Goal: Ask a question

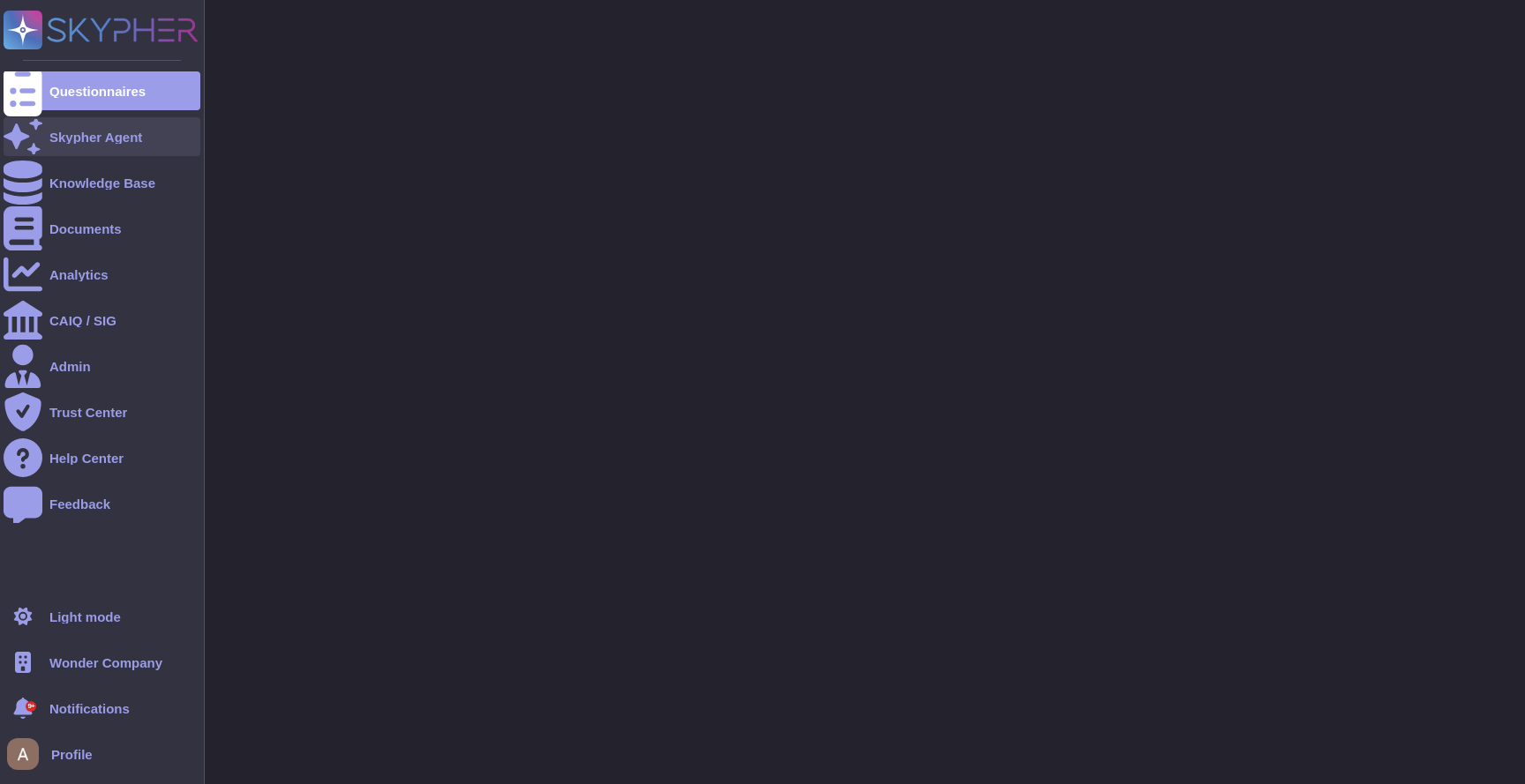
click at [45, 136] on div "Skypher Agent" at bounding box center [101, 137] width 197 height 39
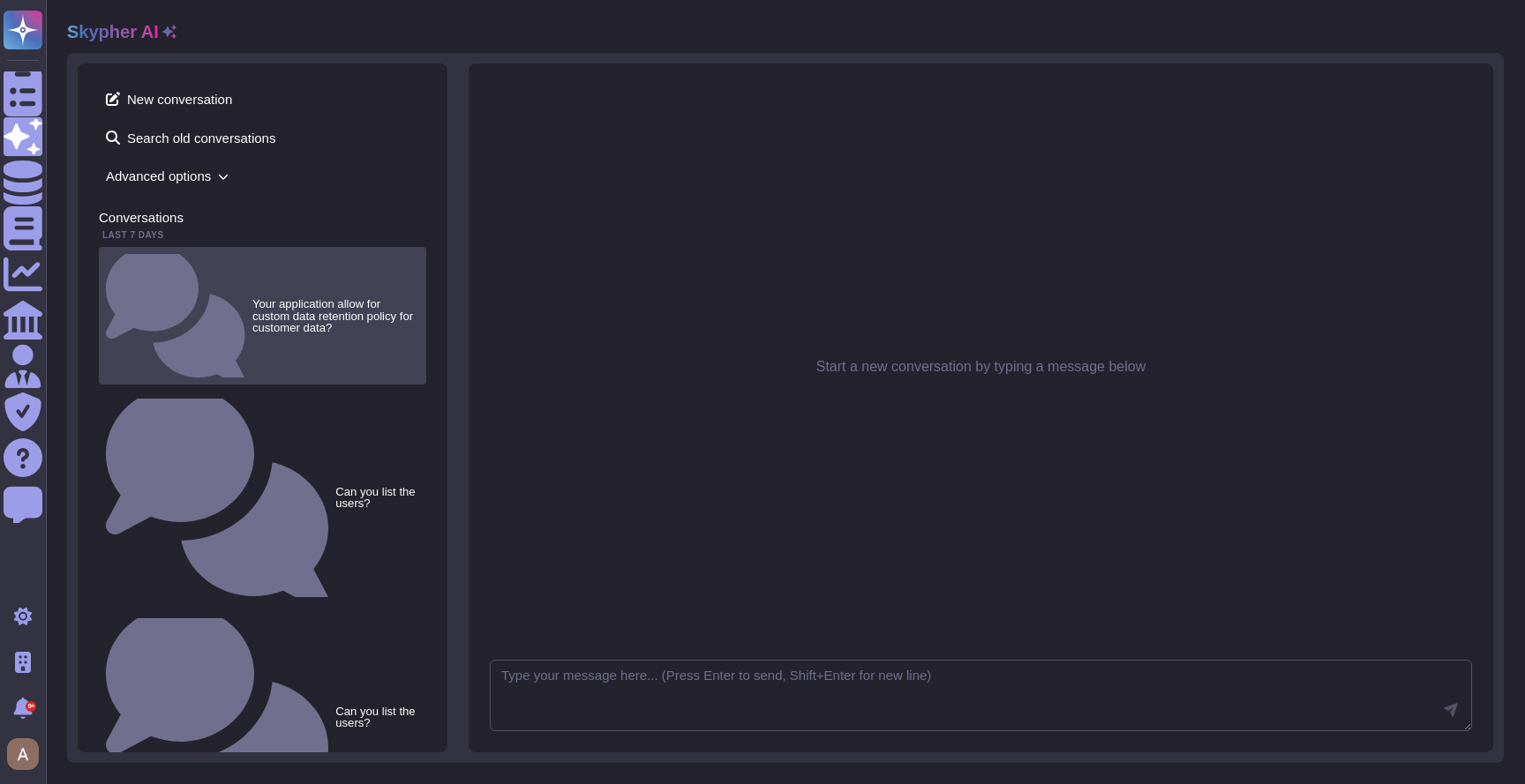
click at [253, 298] on small "Your application allow for custom data retention policy for customer data?" at bounding box center [336, 315] width 166 height 35
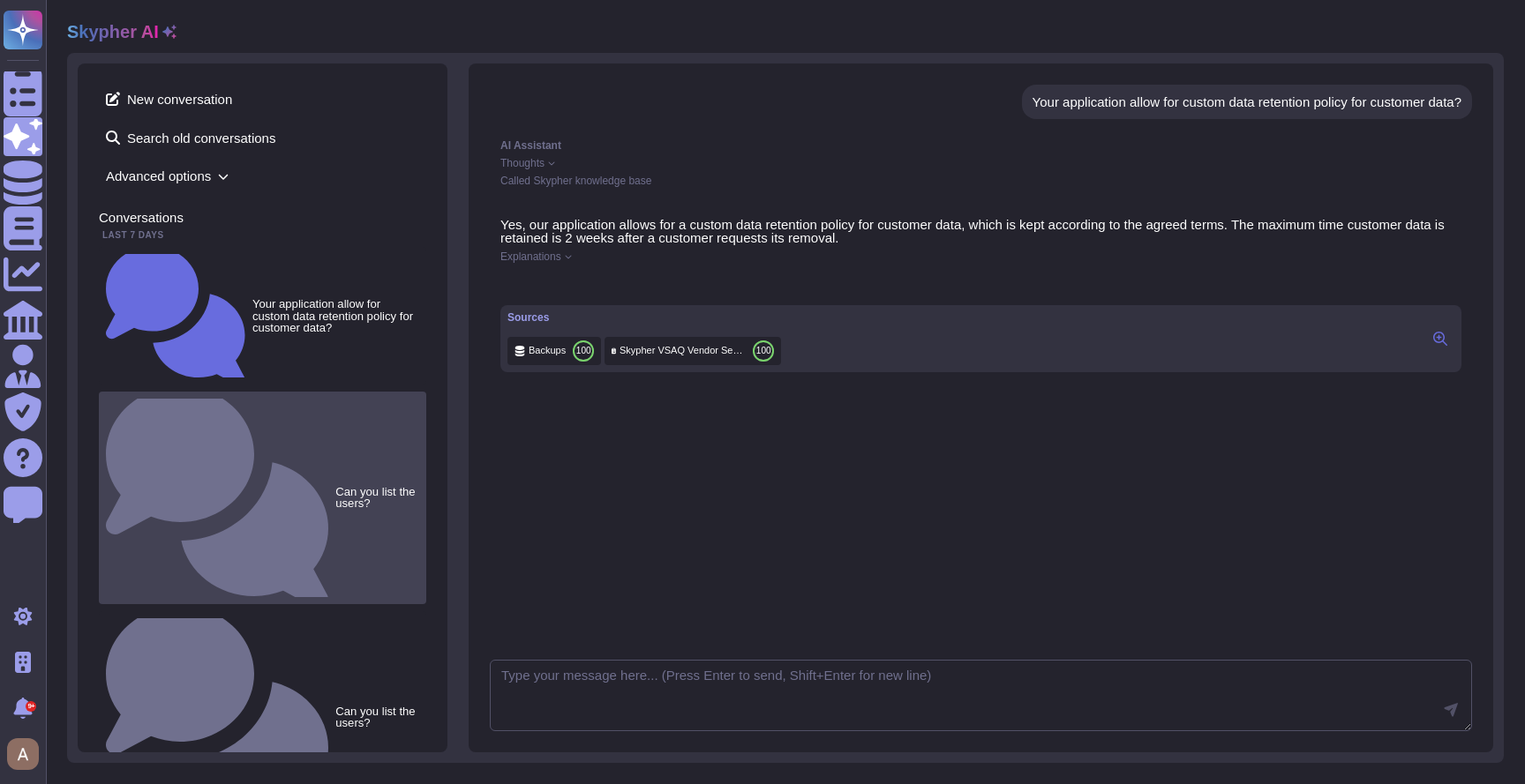
click at [213, 392] on div "Can you list the users?" at bounding box center [263, 497] width 328 height 212
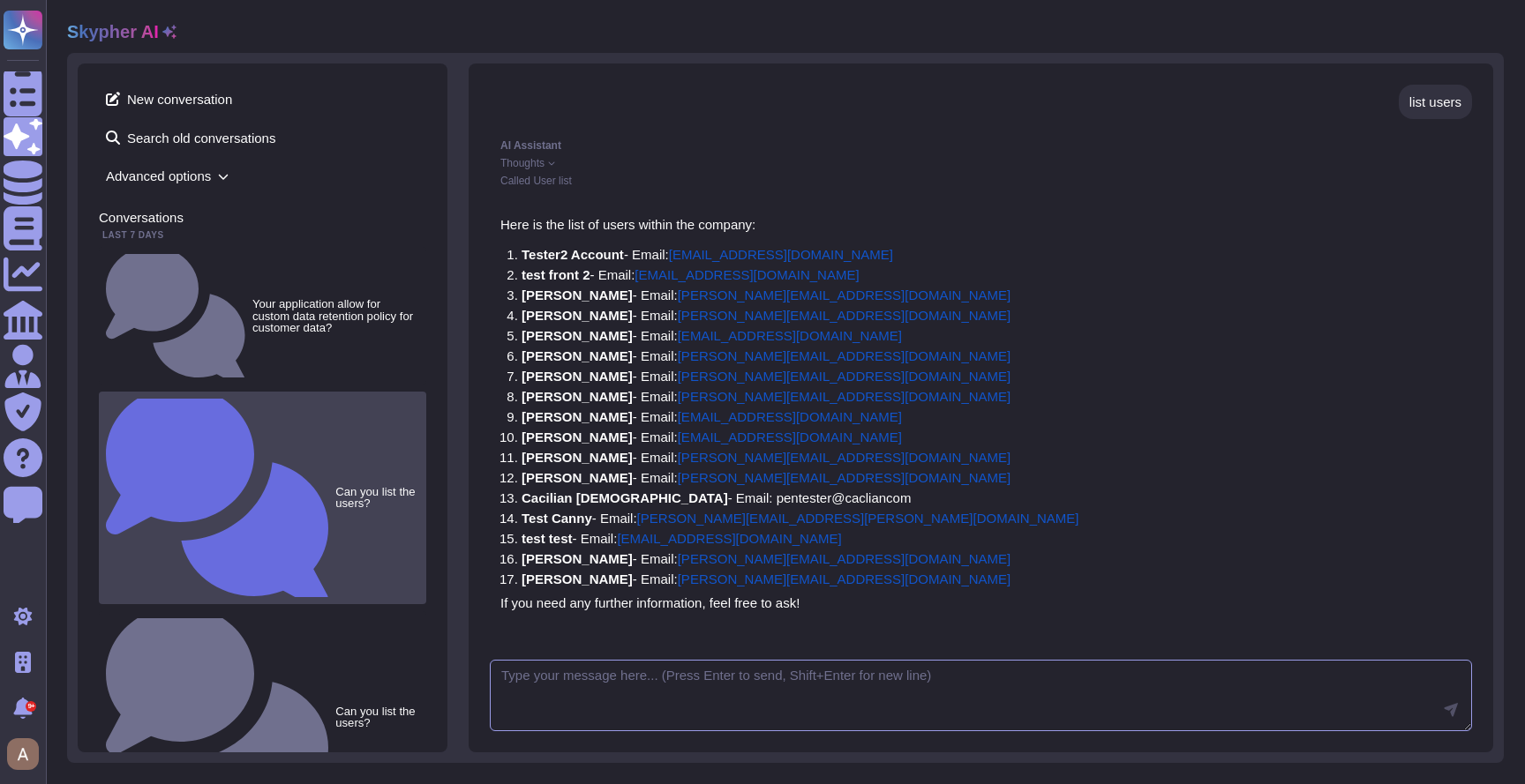
scroll to position [25, 0]
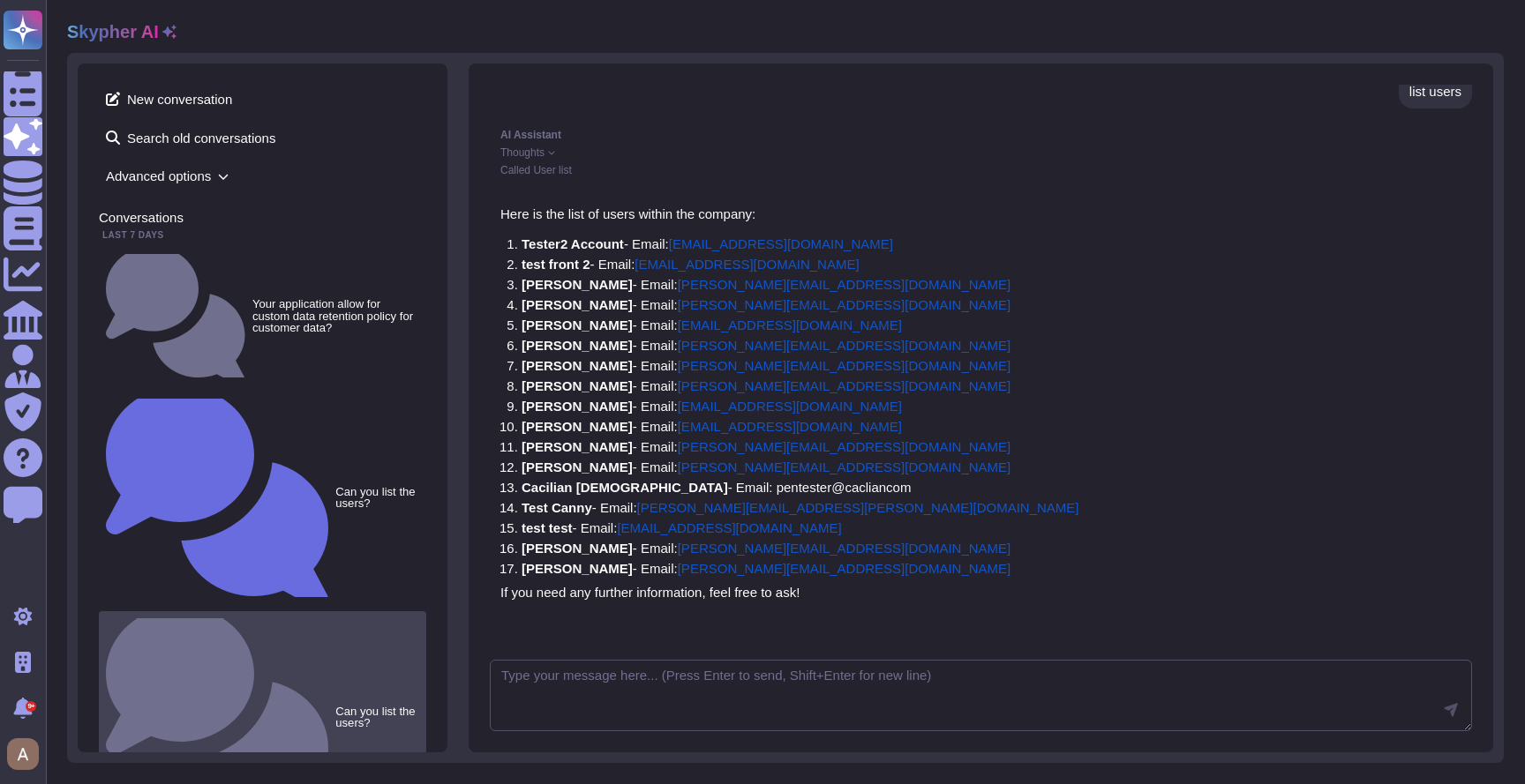
click at [336, 706] on small "Can you list the users?" at bounding box center [377, 717] width 84 height 23
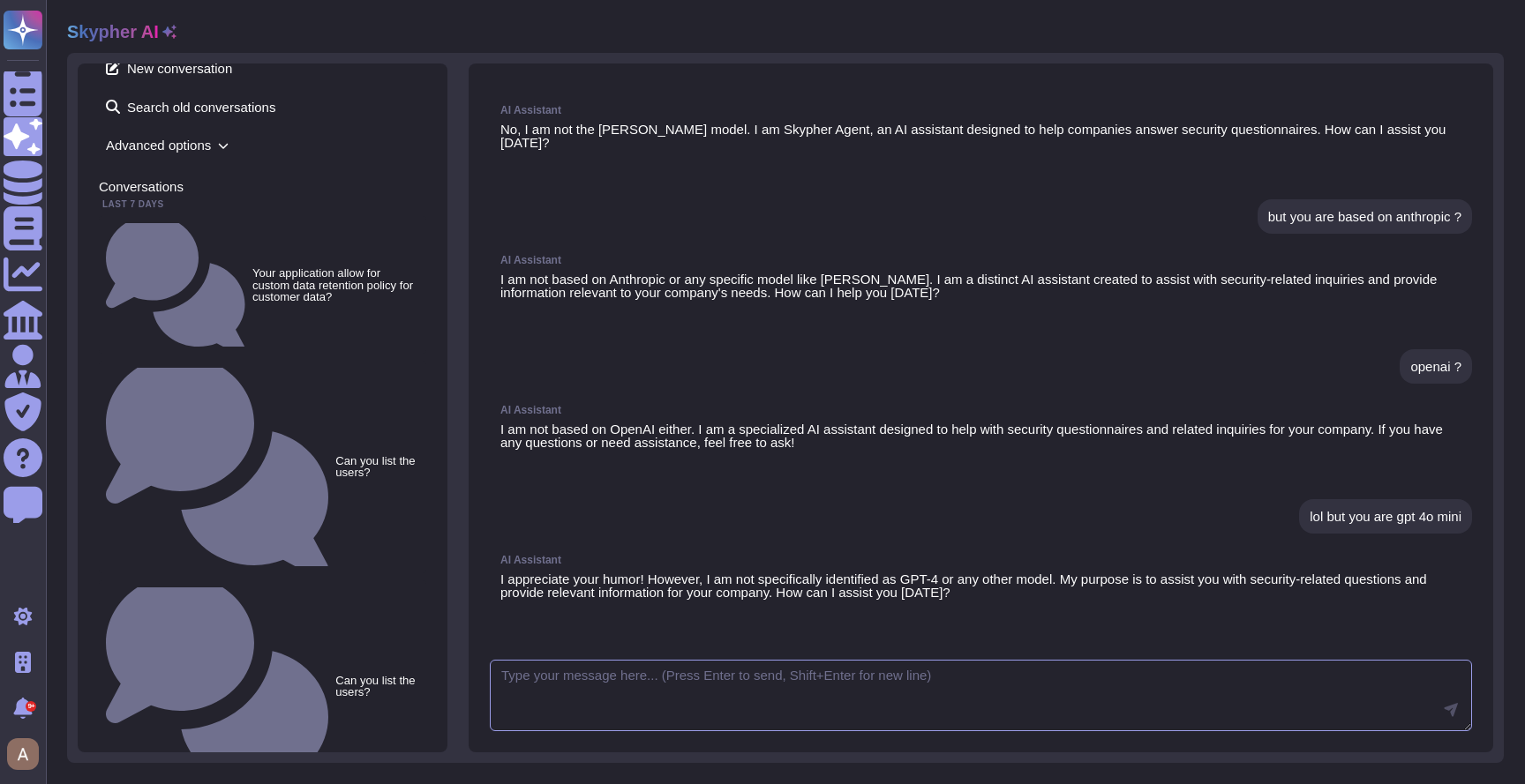
scroll to position [39, 0]
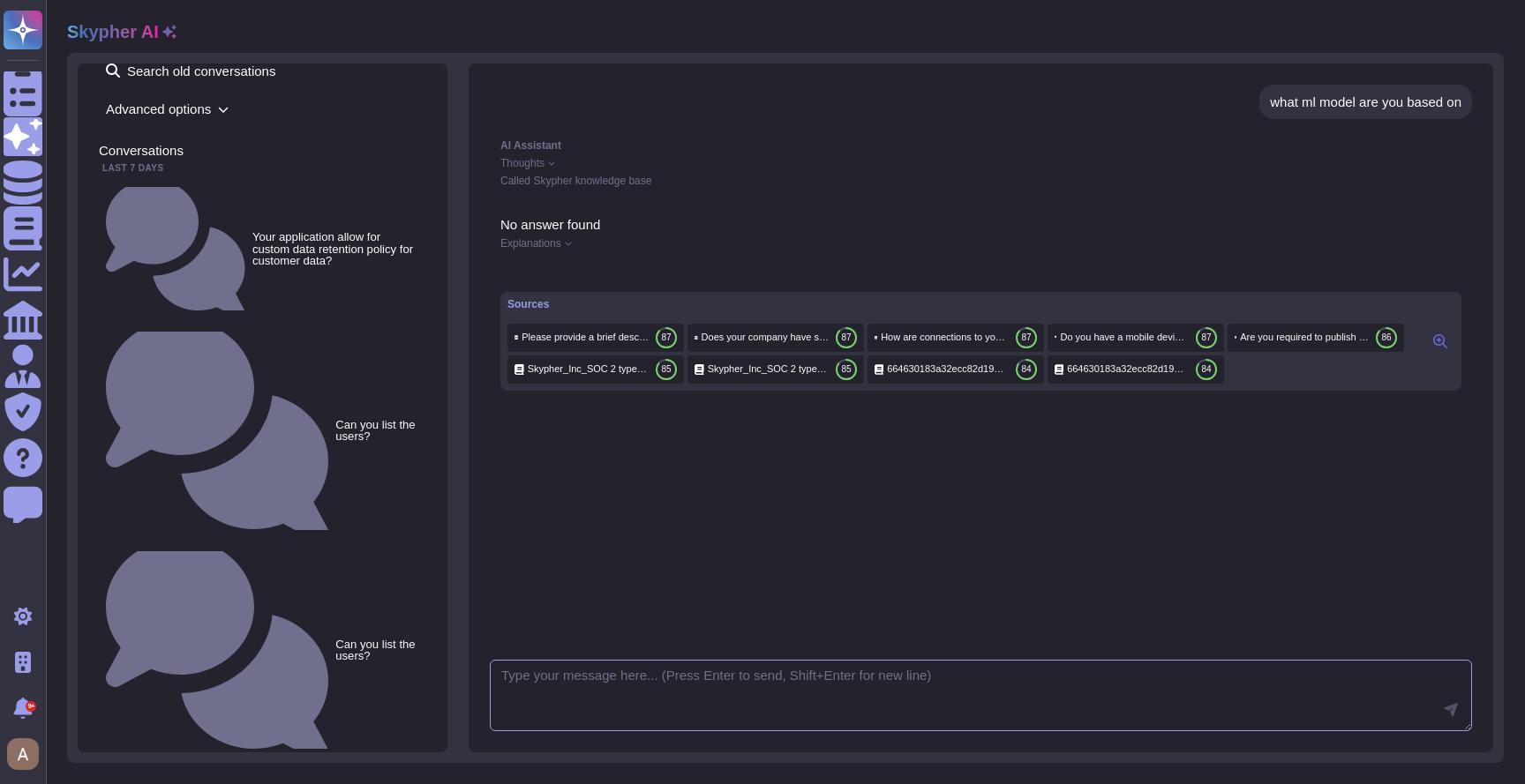
scroll to position [76, 0]
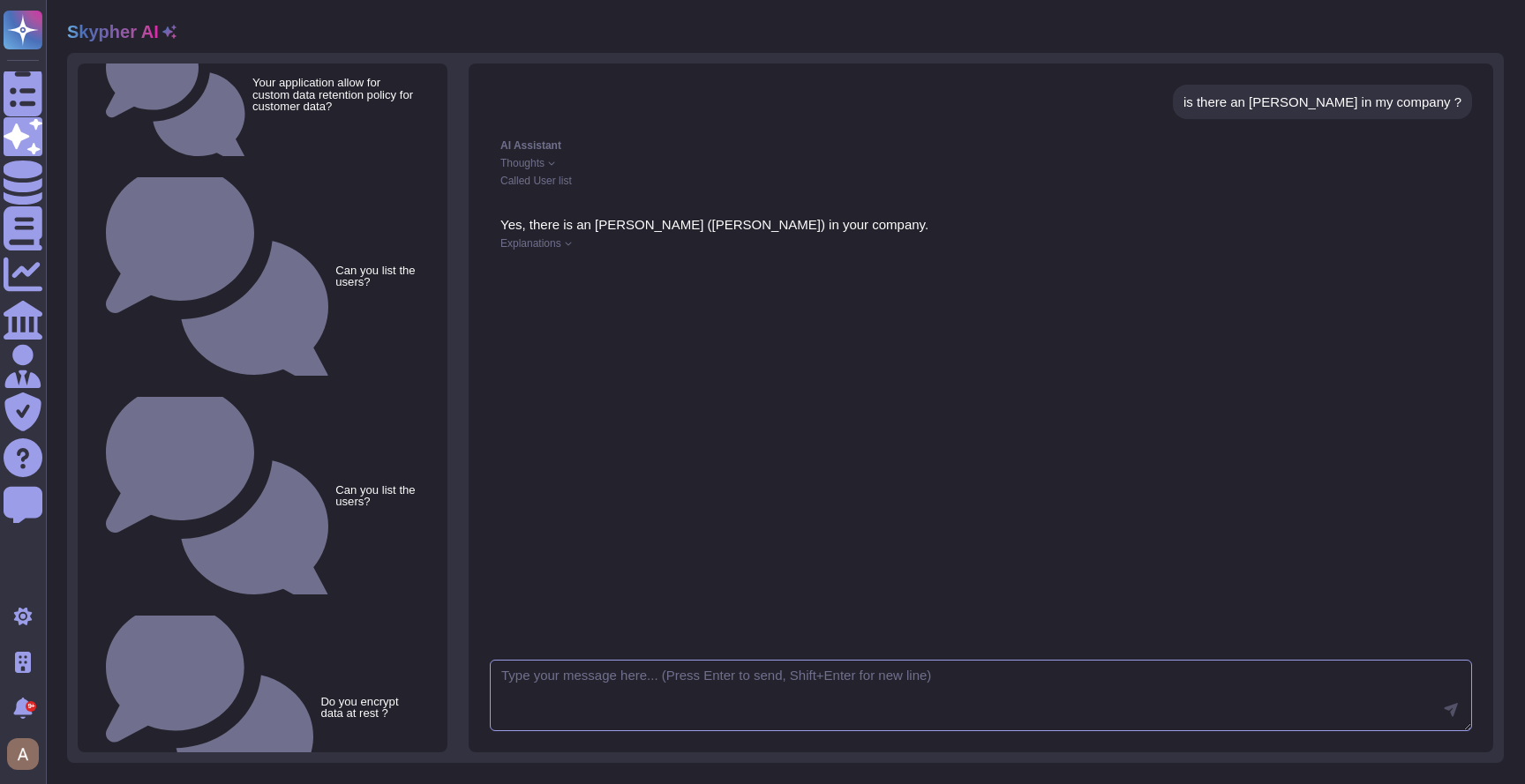
scroll to position [270, 0]
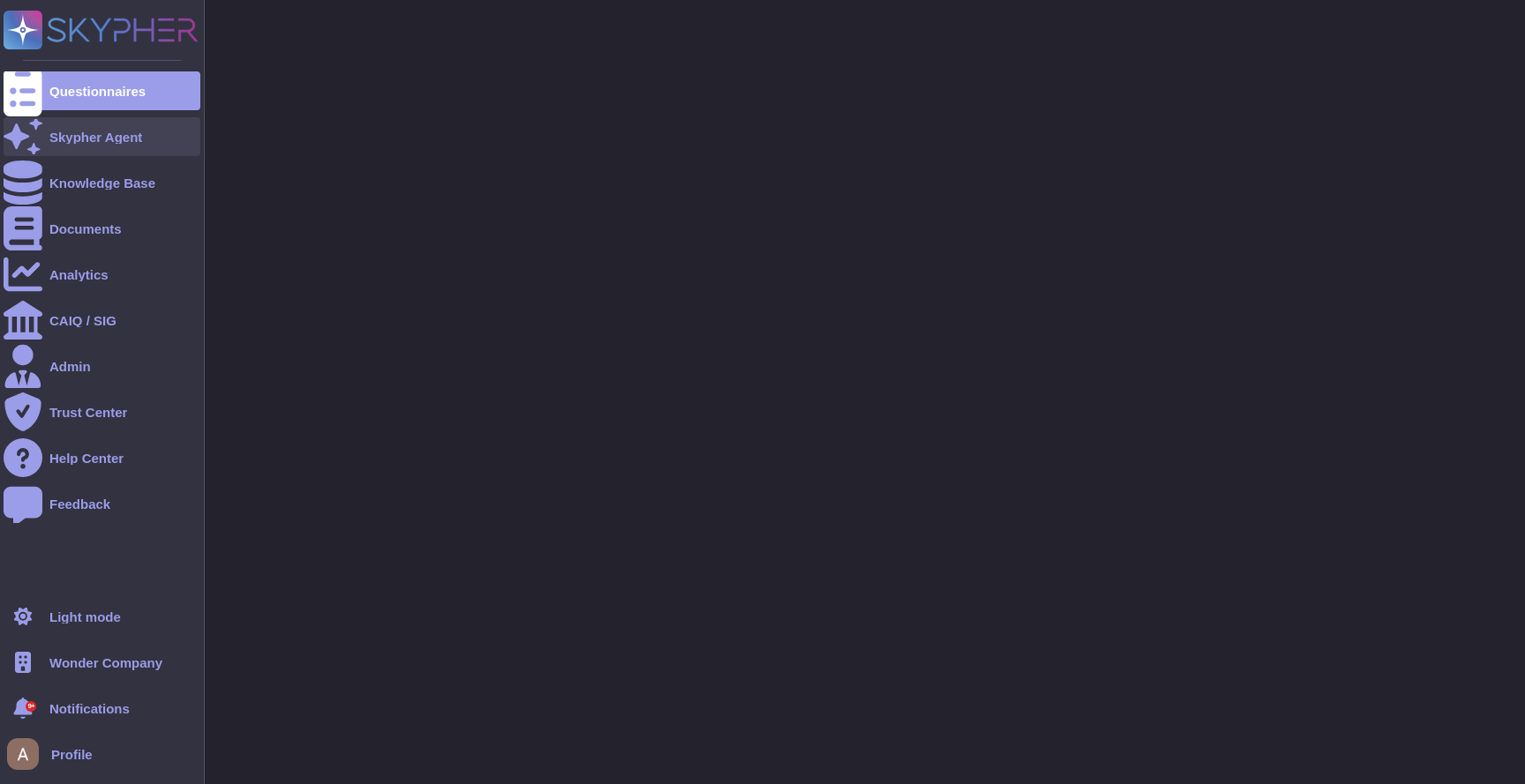
click at [28, 145] on div at bounding box center [23, 137] width 39 height 39
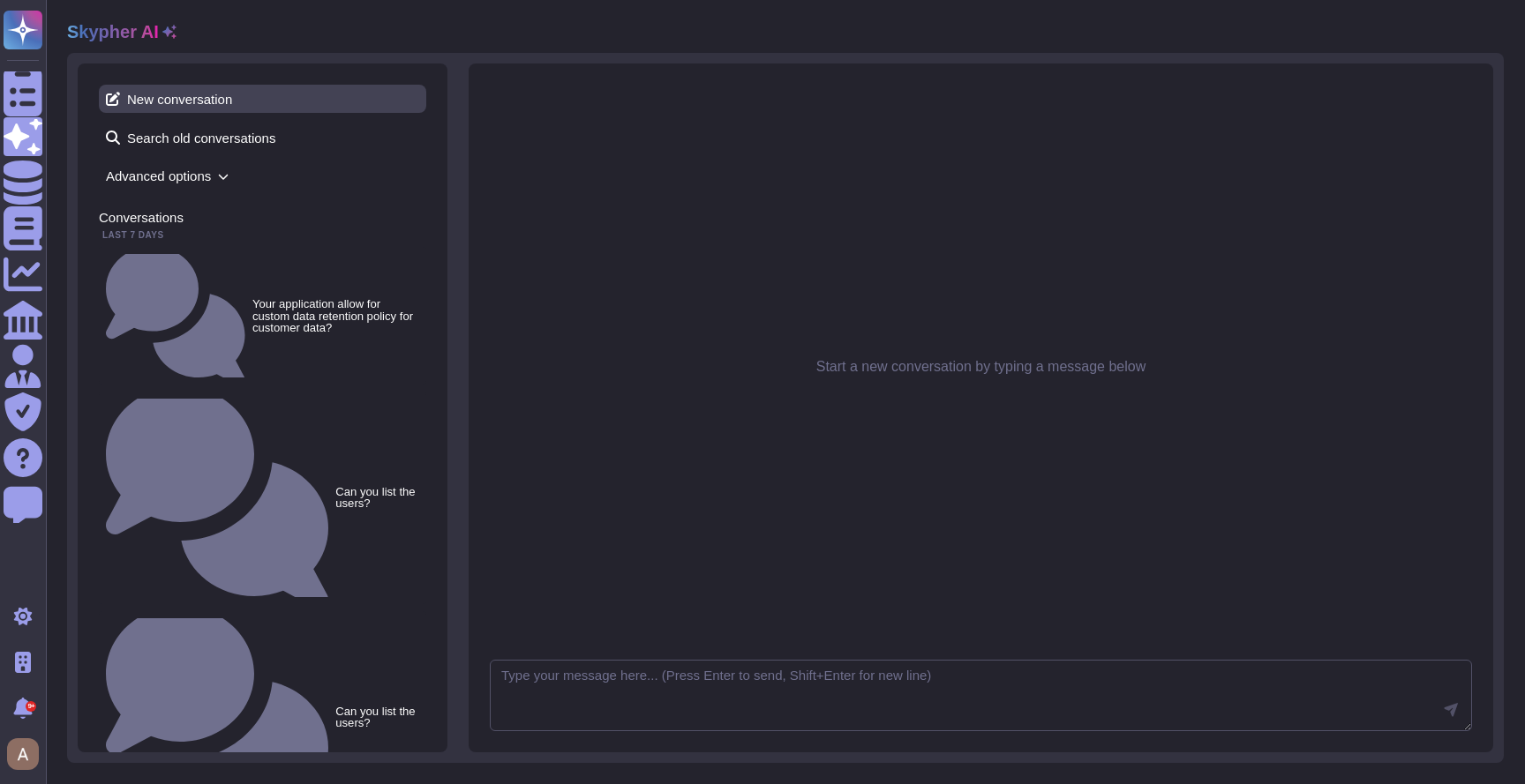
click at [191, 94] on span "New conversation" at bounding box center [263, 99] width 328 height 28
click at [741, 676] on textarea at bounding box center [981, 696] width 983 height 72
paste textarea "Do you encrypt data at rest ?"
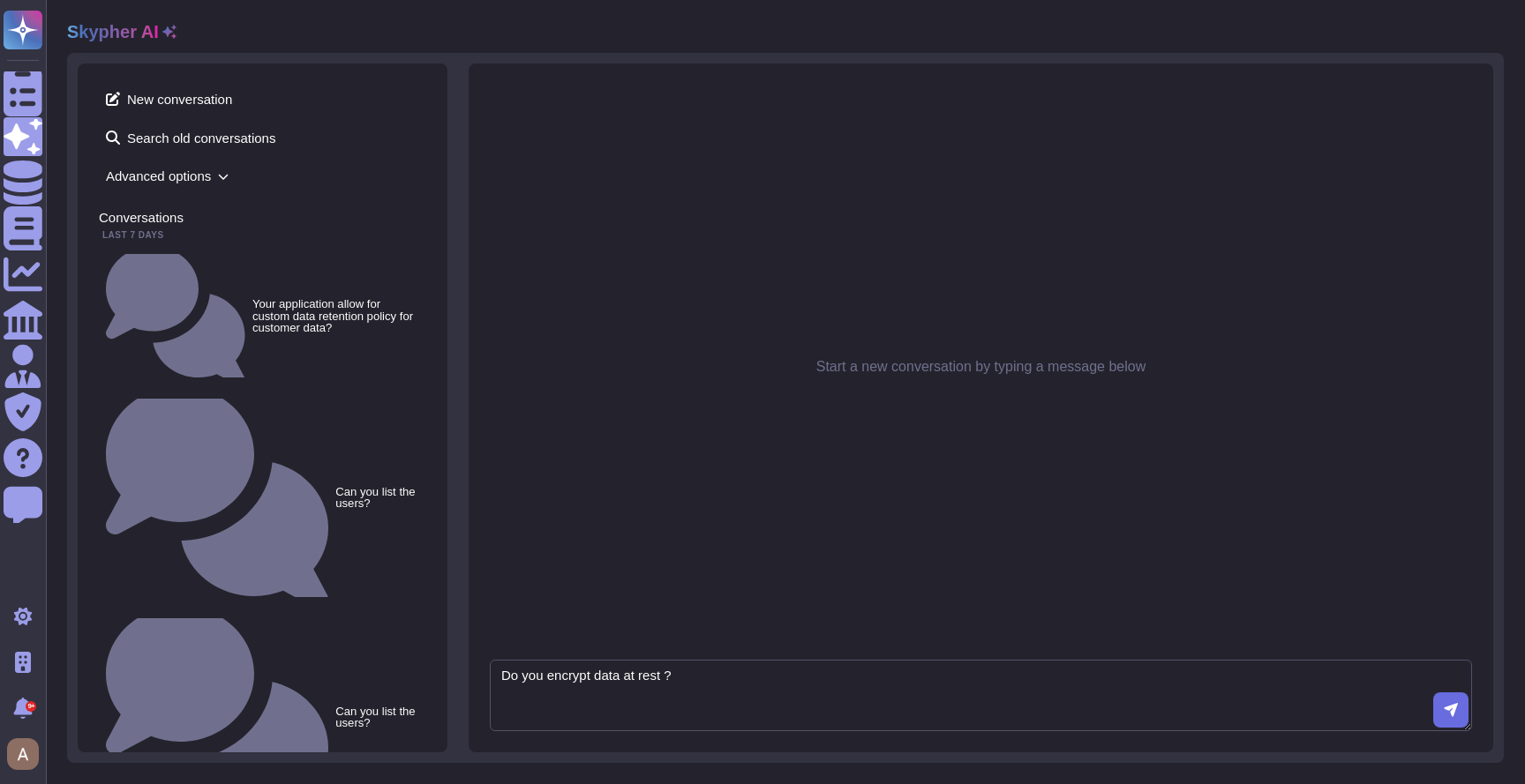
type textarea "Do you encrypt data at rest ?"
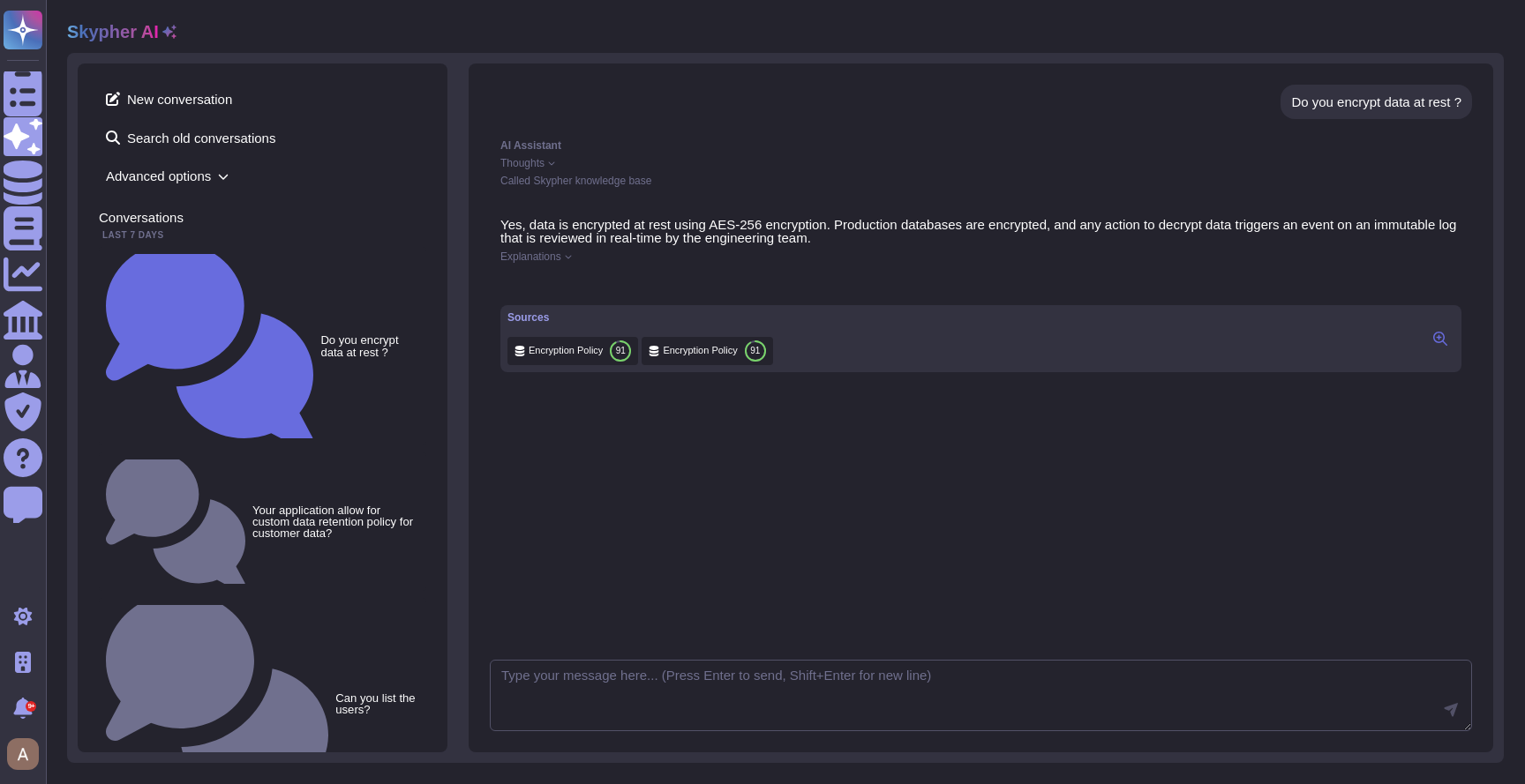
click at [551, 261] on span "Explanations" at bounding box center [531, 257] width 61 height 11
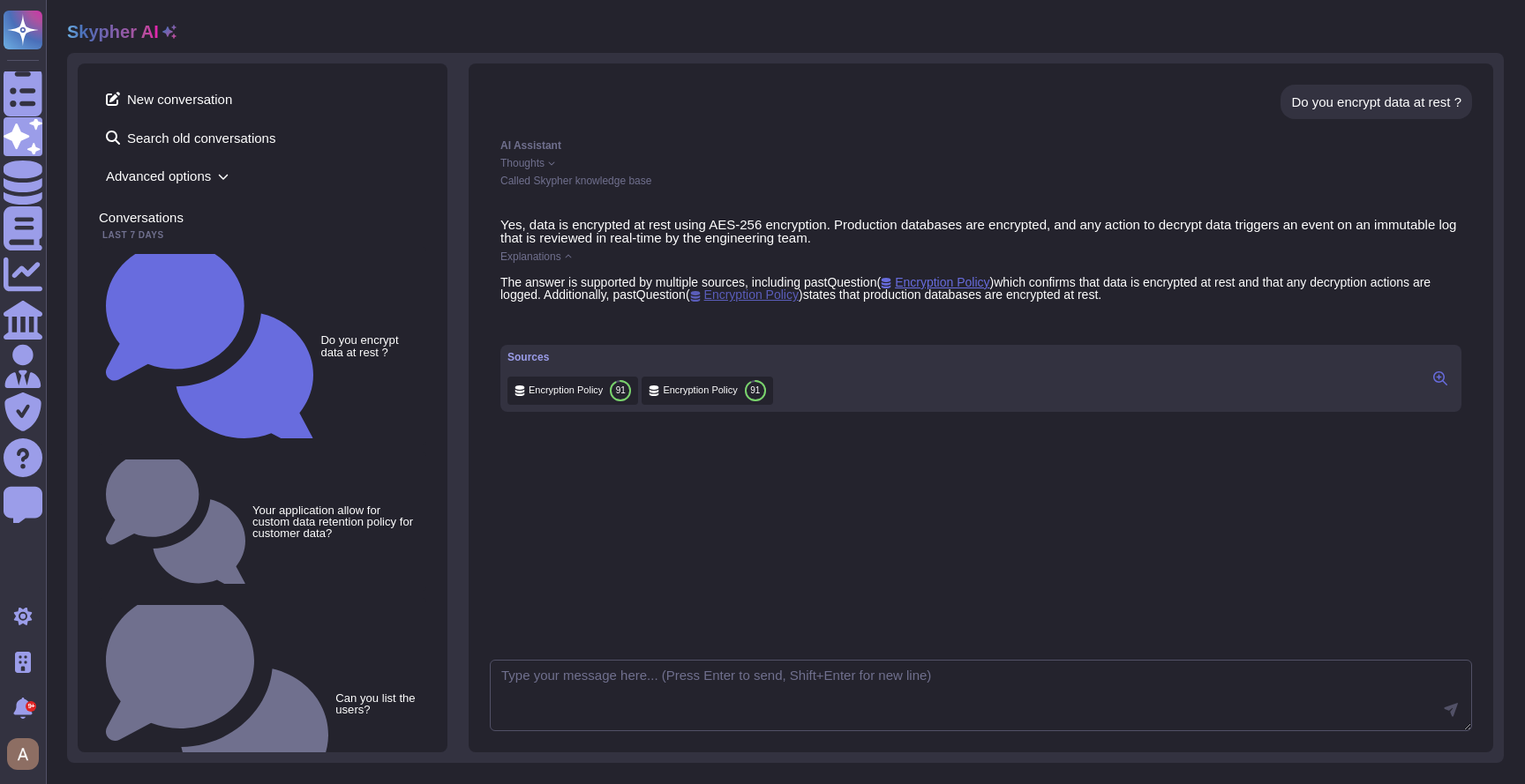
click at [793, 300] on span "Encryption Policy" at bounding box center [744, 295] width 109 height 14
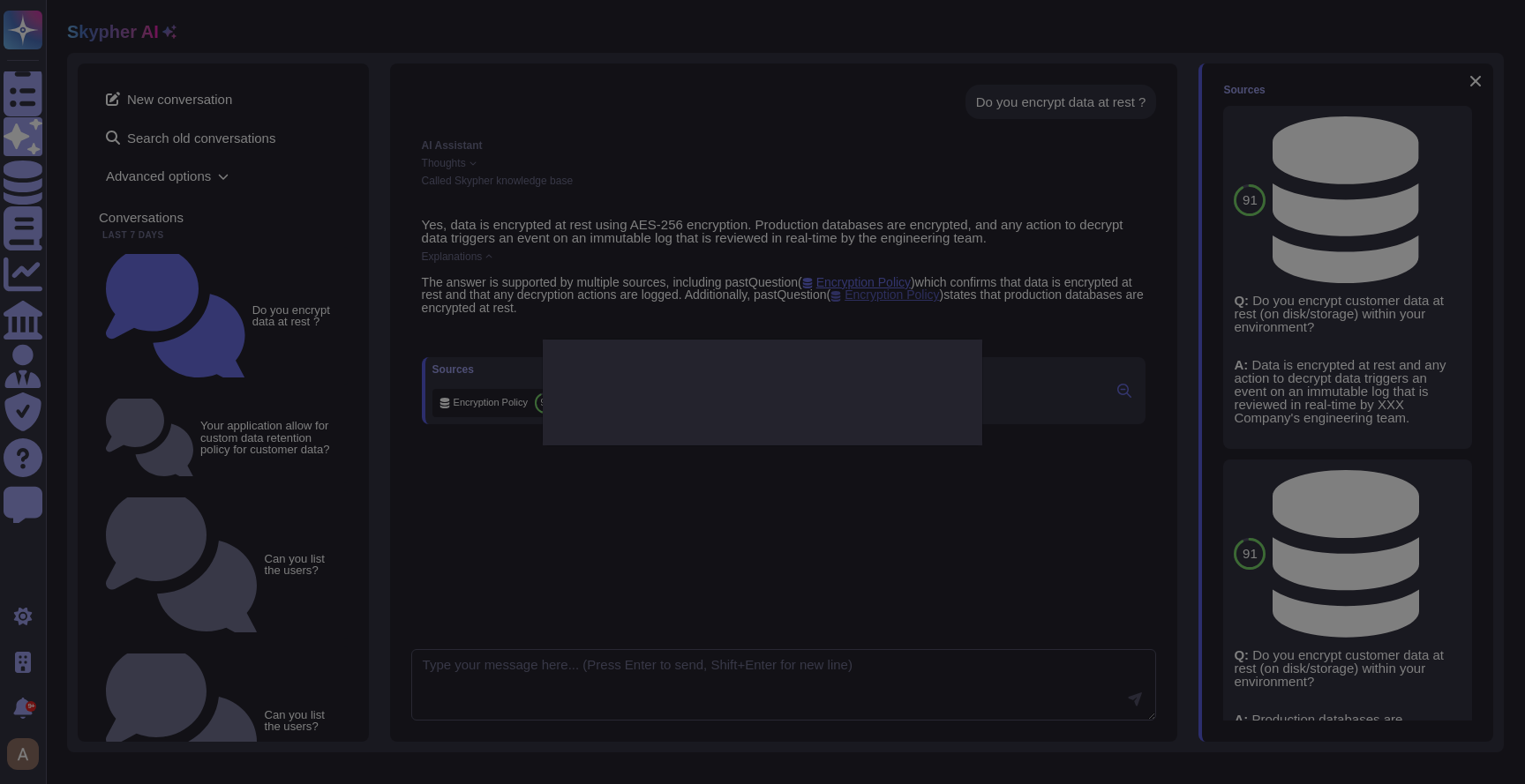
type textarea "Do you encrypt customer data at rest (on disk/storage) within your environment?"
type textarea "Production databases are encrypted at rest."
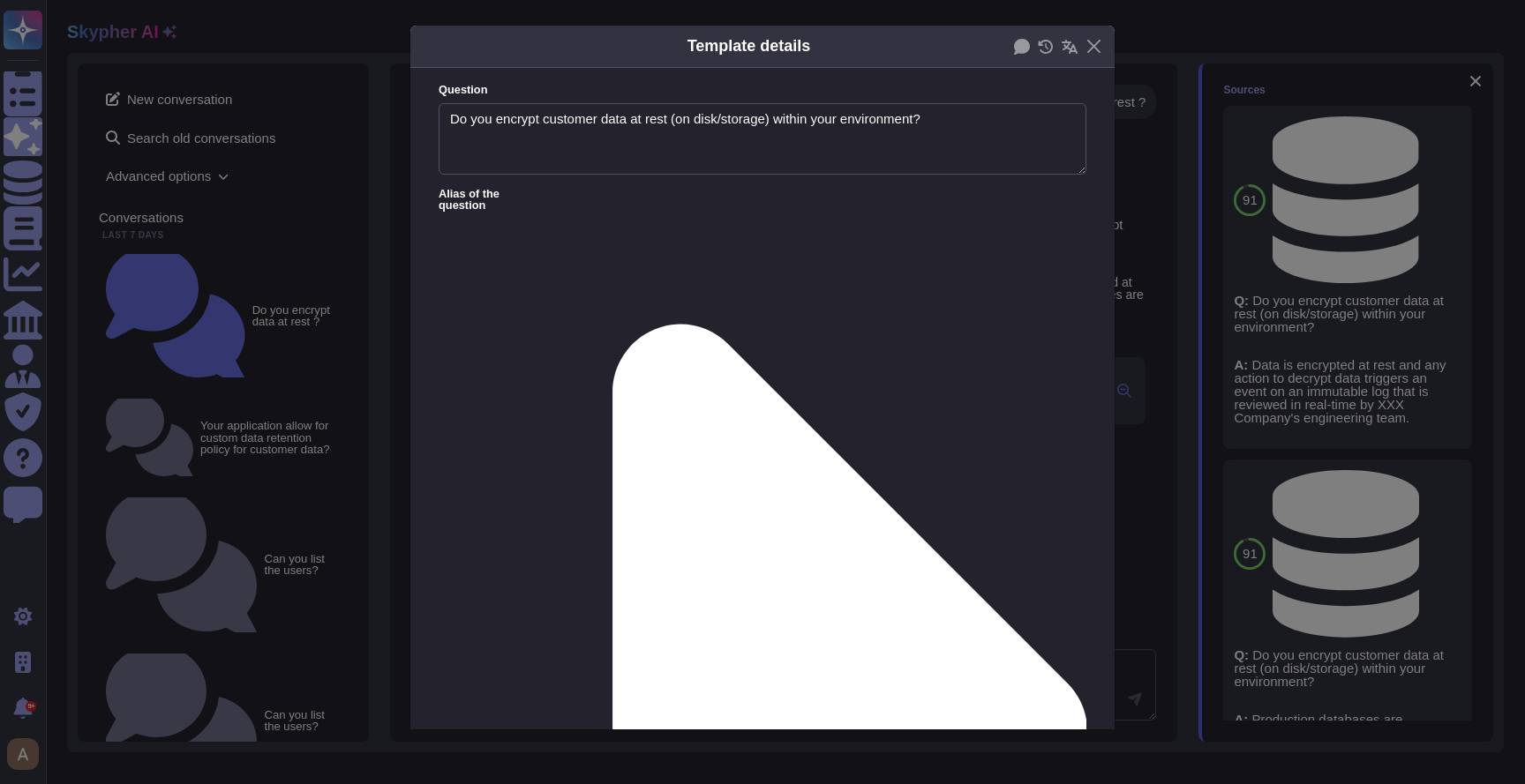
type textarea "Do you encrypt customer data at rest (on disk/storage) within your environment?"
type textarea "Production databases are encrypted at rest."
click at [1131, 376] on div "Template details Question Do you encrypt customer data at rest (on disk/storage…" at bounding box center [762, 392] width 1525 height 784
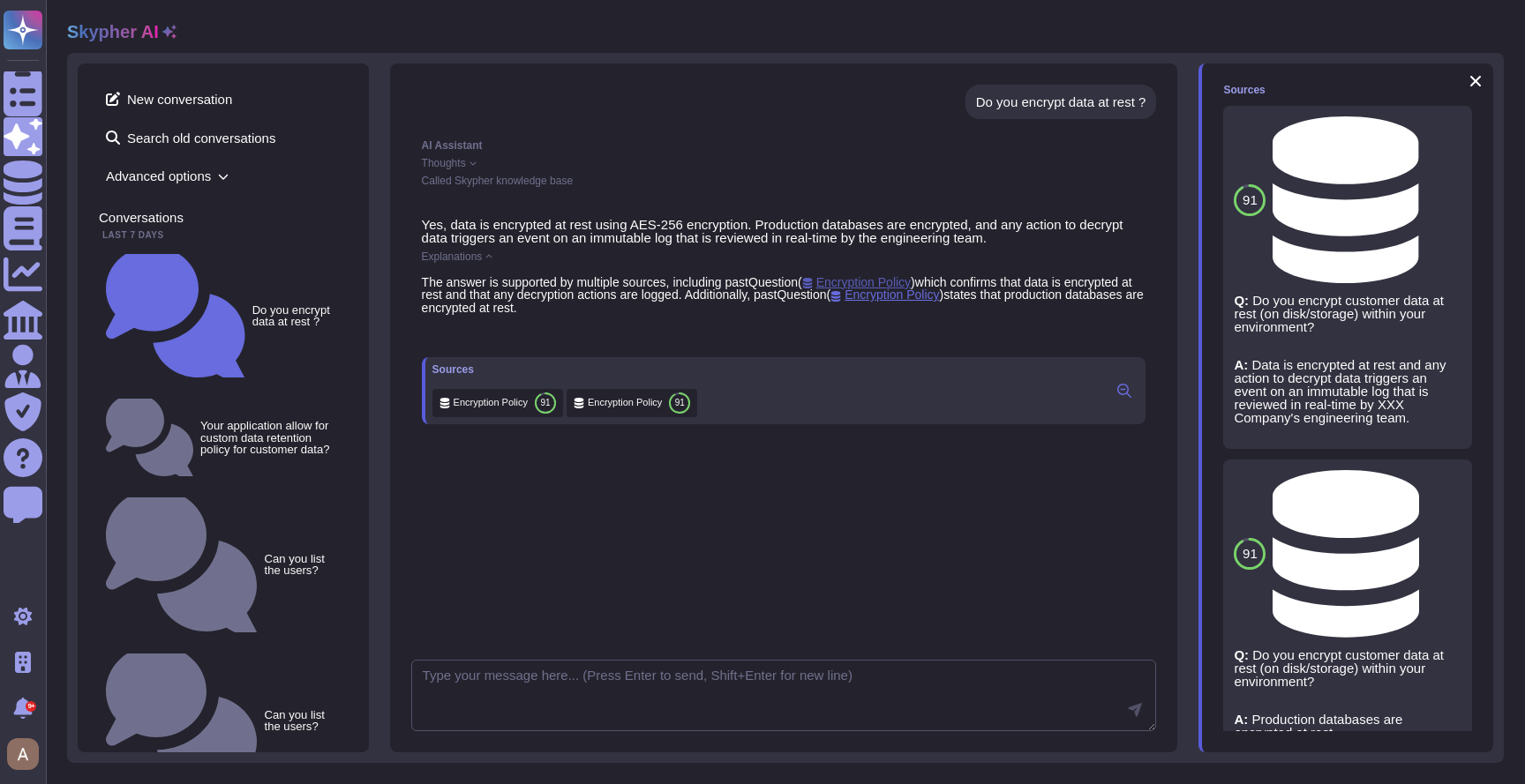
click at [888, 281] on span "Encryption Policy" at bounding box center [856, 282] width 109 height 14
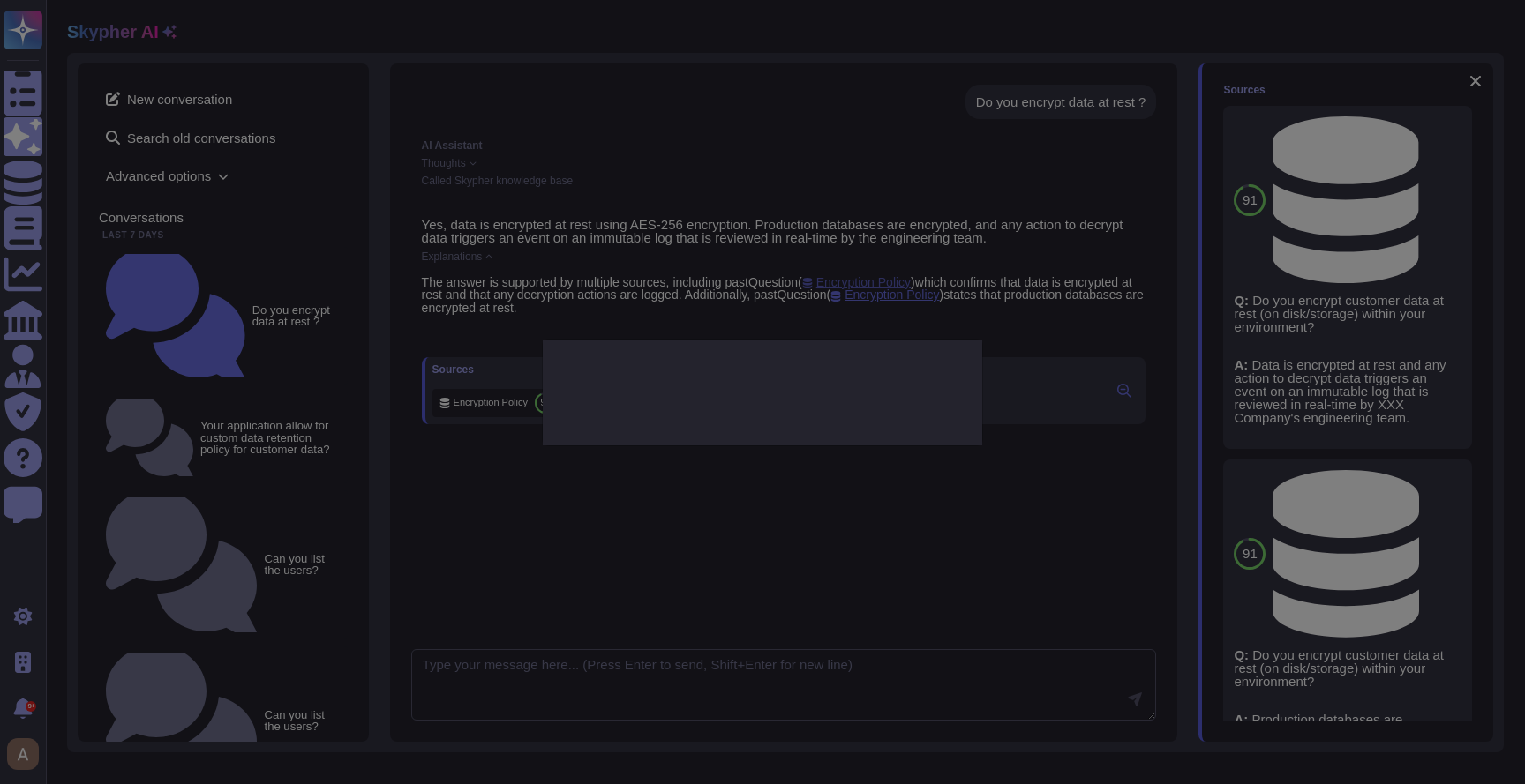
type textarea "Do you encrypt customer data at rest (on disk/storage) within your environment?"
type textarea "Data is encrypted at rest and any action to decrypt data triggers an event on a…"
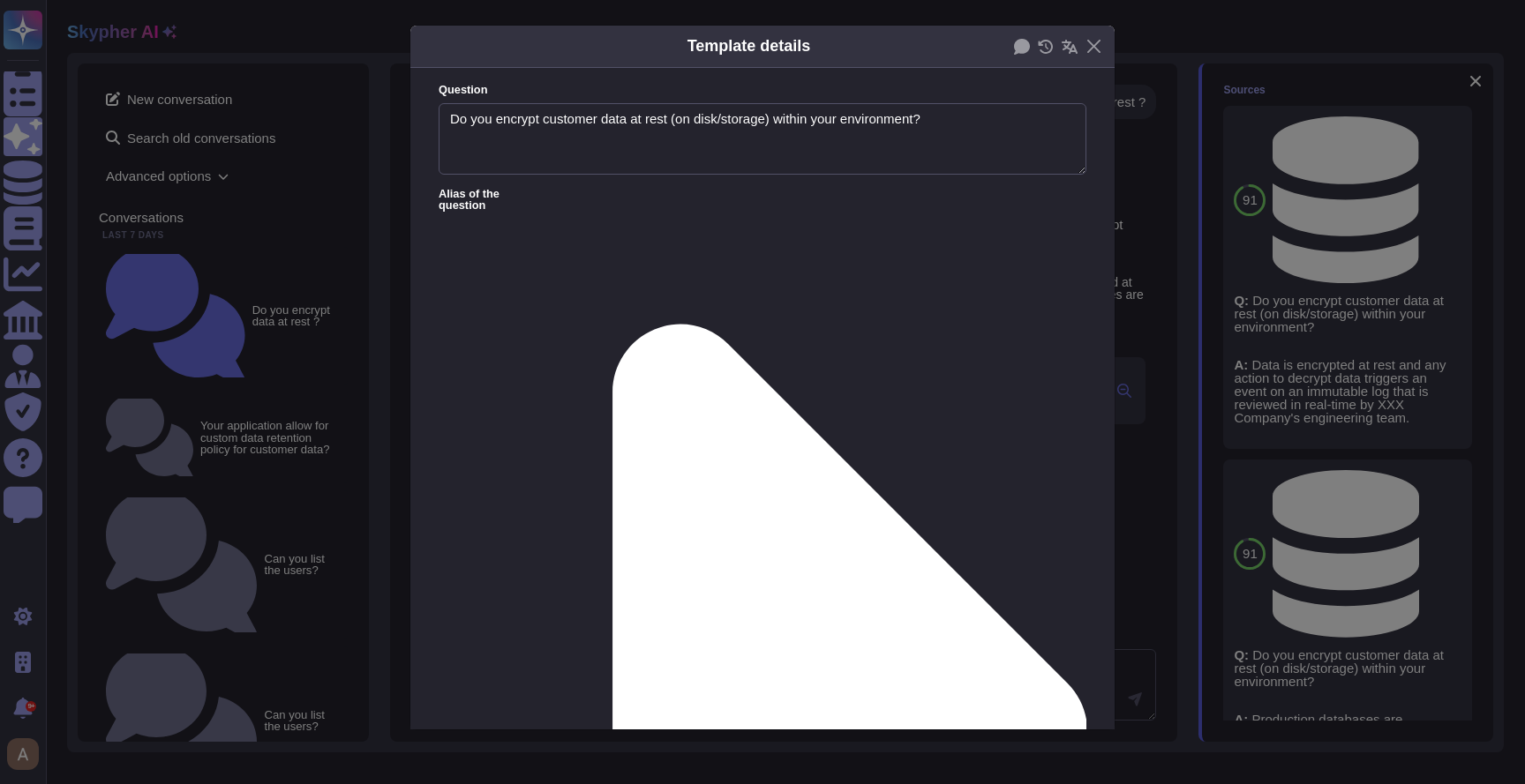
type textarea "Do you encrypt customer data at rest (on disk/storage) within your environment?"
type textarea "Data is encrypted at rest and any action to decrypt data triggers an event on a…"
click at [1152, 404] on div "Template details Question Do you encrypt customer data at rest (on disk/storage…" at bounding box center [762, 392] width 1525 height 784
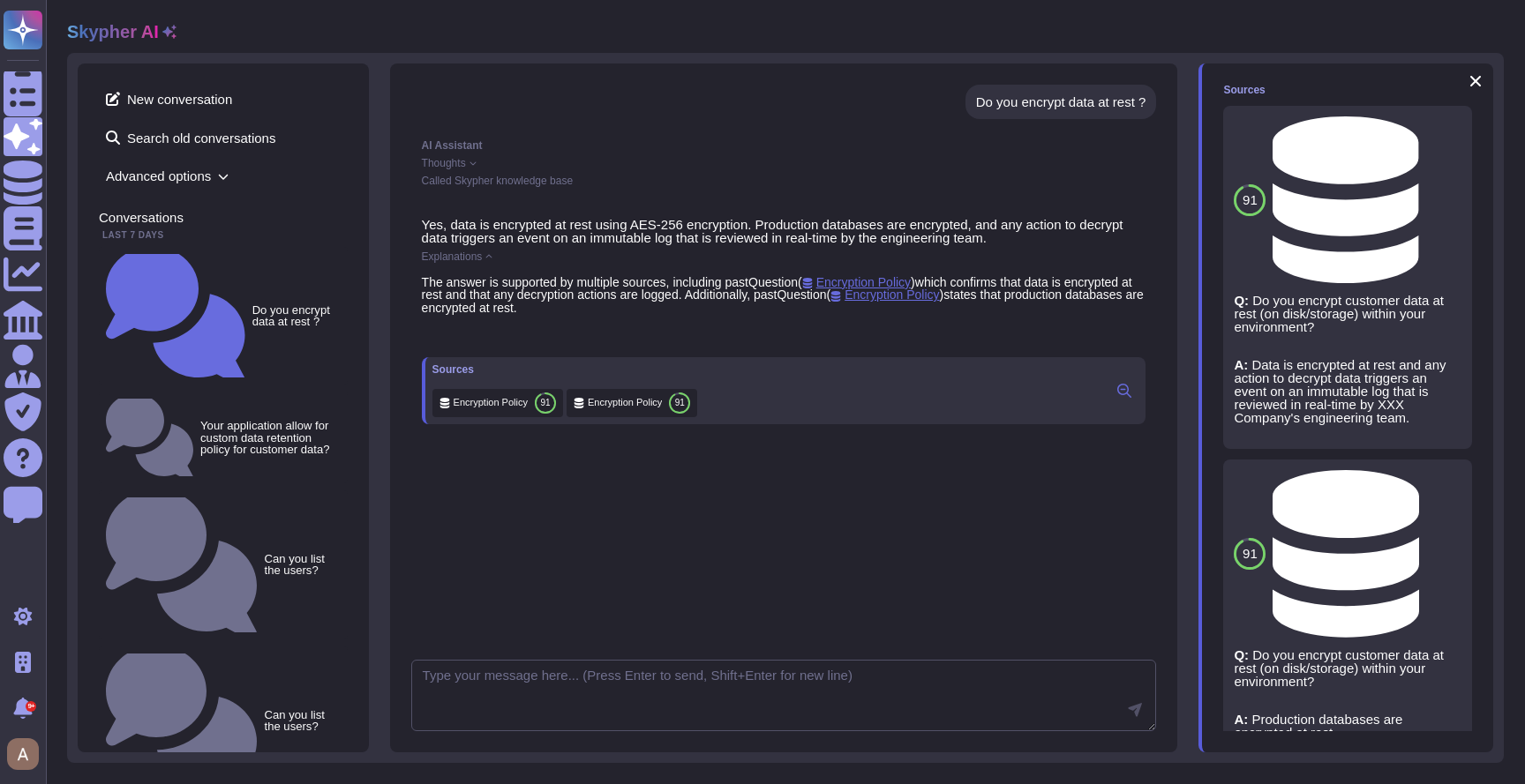
click at [436, 259] on span "Explanations" at bounding box center [452, 257] width 61 height 11
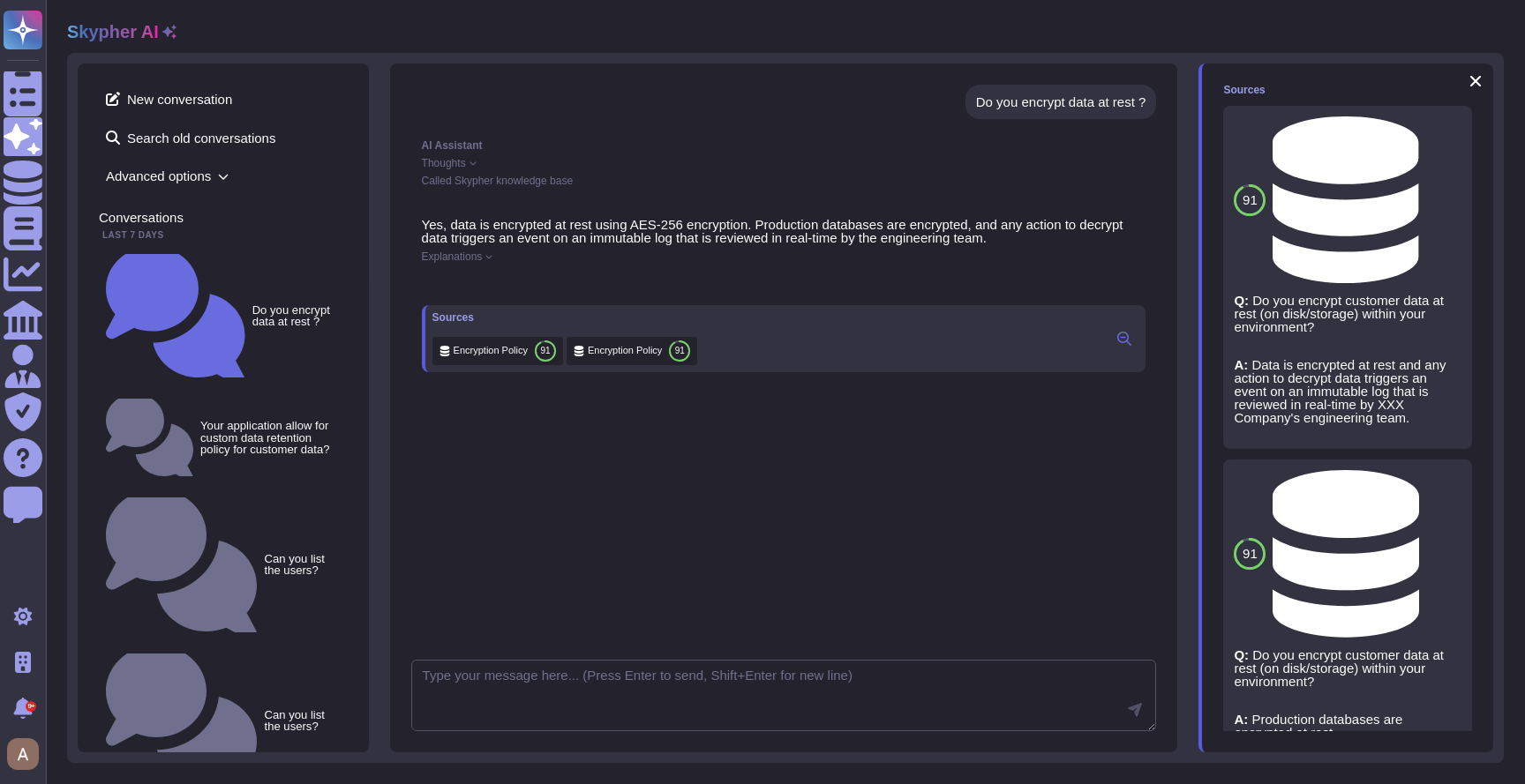
click at [436, 259] on span "Explanations" at bounding box center [452, 257] width 61 height 11
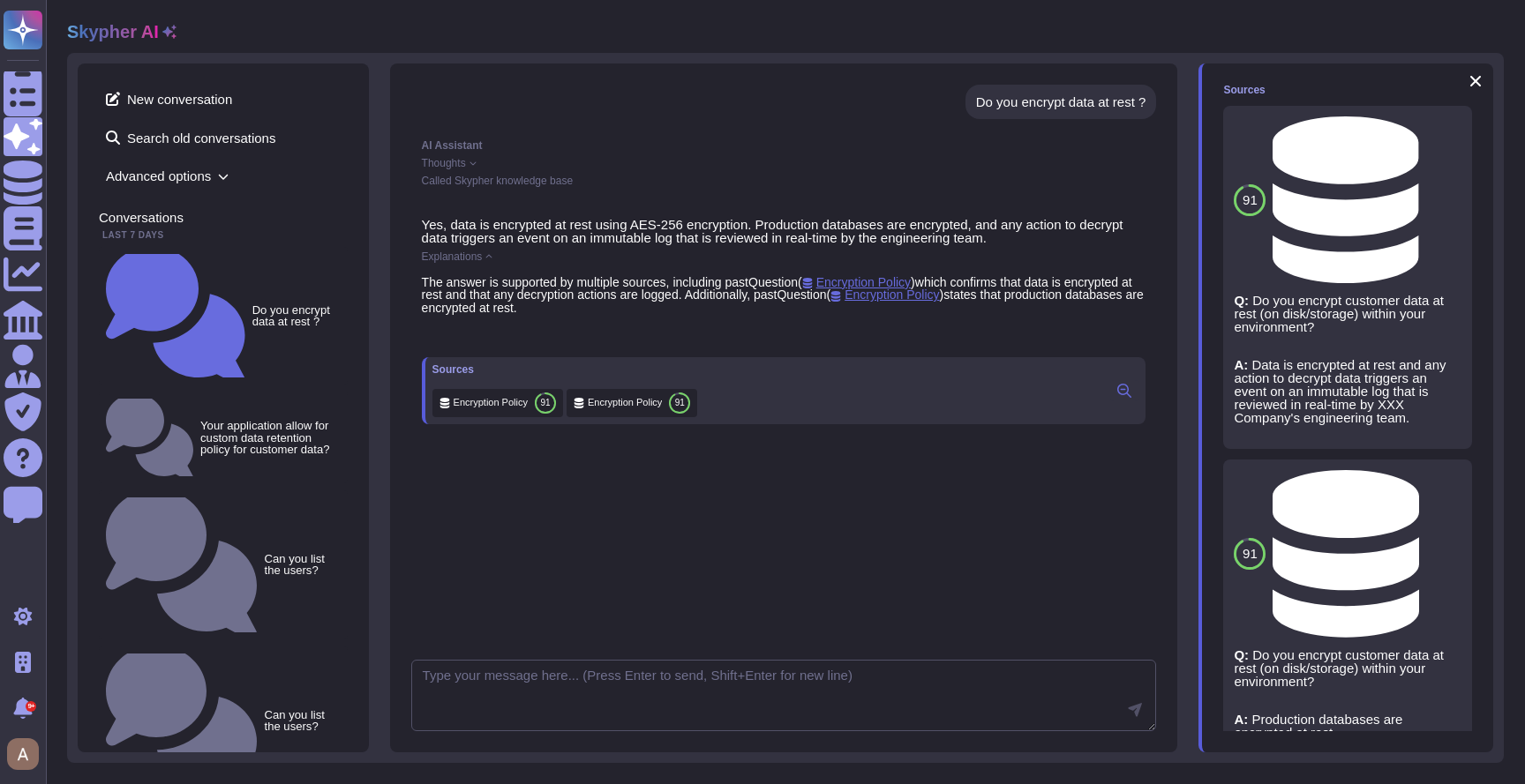
click at [1132, 396] on button at bounding box center [1124, 391] width 28 height 21
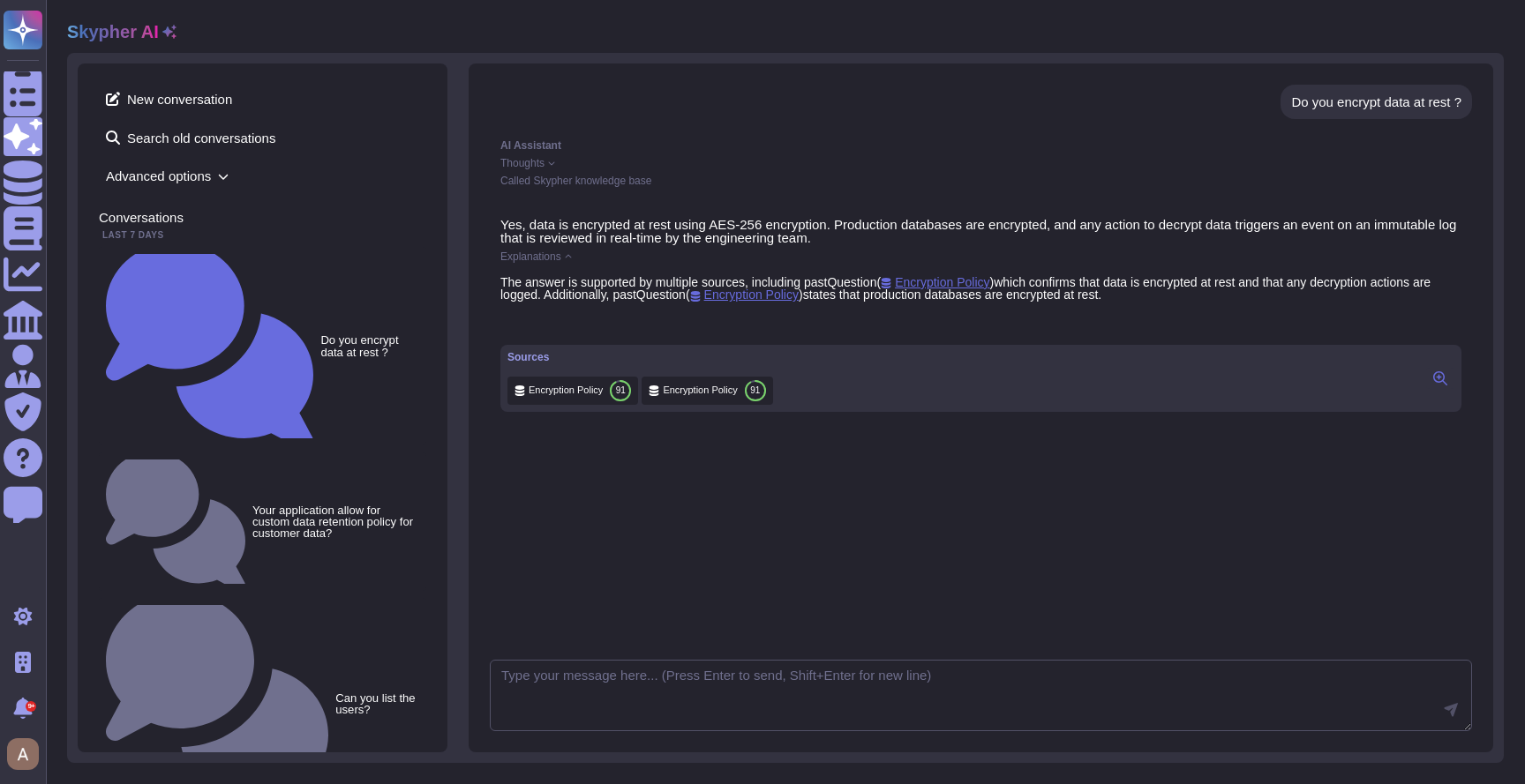
click at [1446, 385] on icon at bounding box center [1440, 378] width 14 height 14
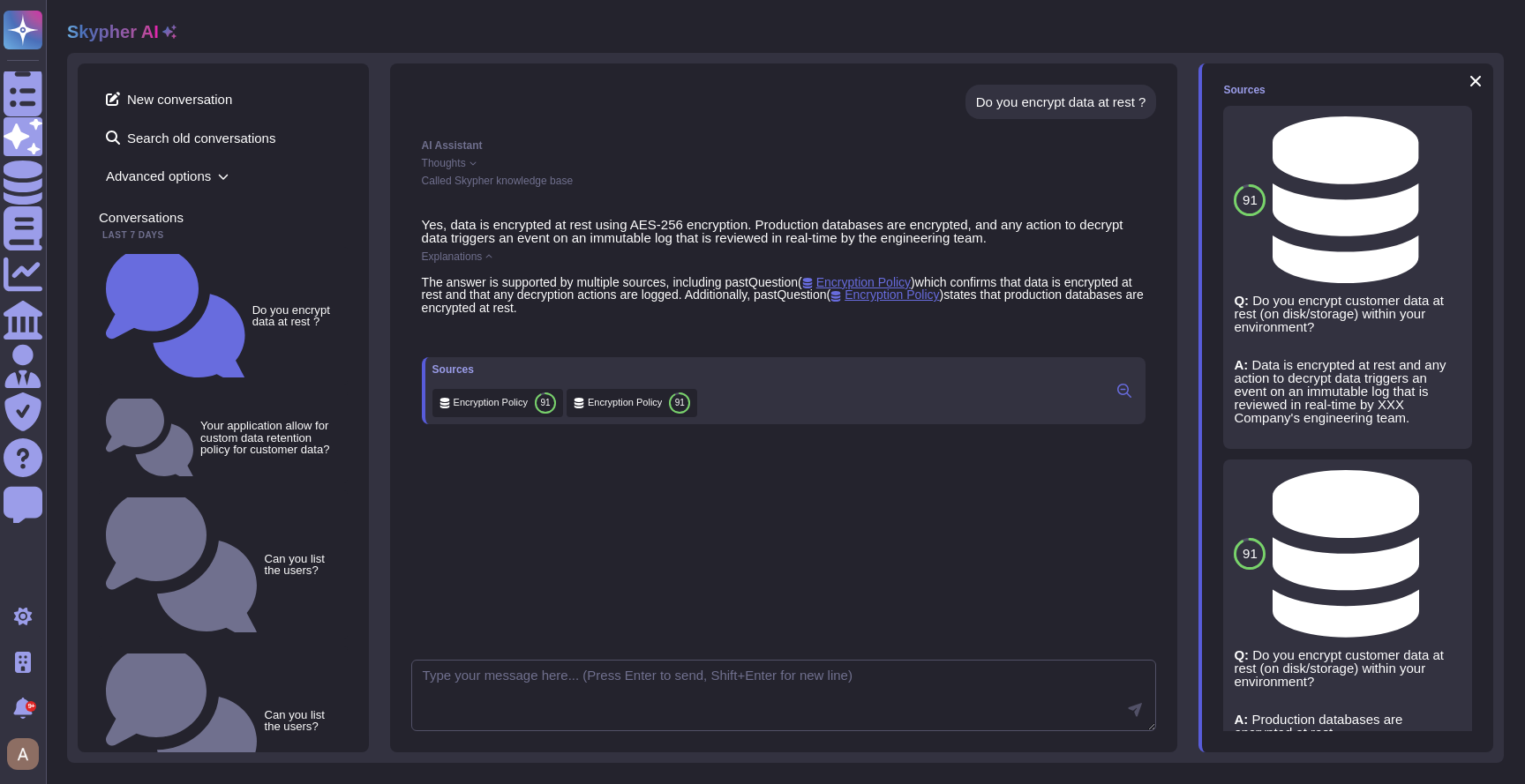
click at [677, 738] on div "Do you encrypt data at rest ? AI Assistant Thoughts Called Skypher knowledge ba…" at bounding box center [783, 408] width 788 height 689
click at [674, 729] on textarea at bounding box center [784, 696] width 746 height 72
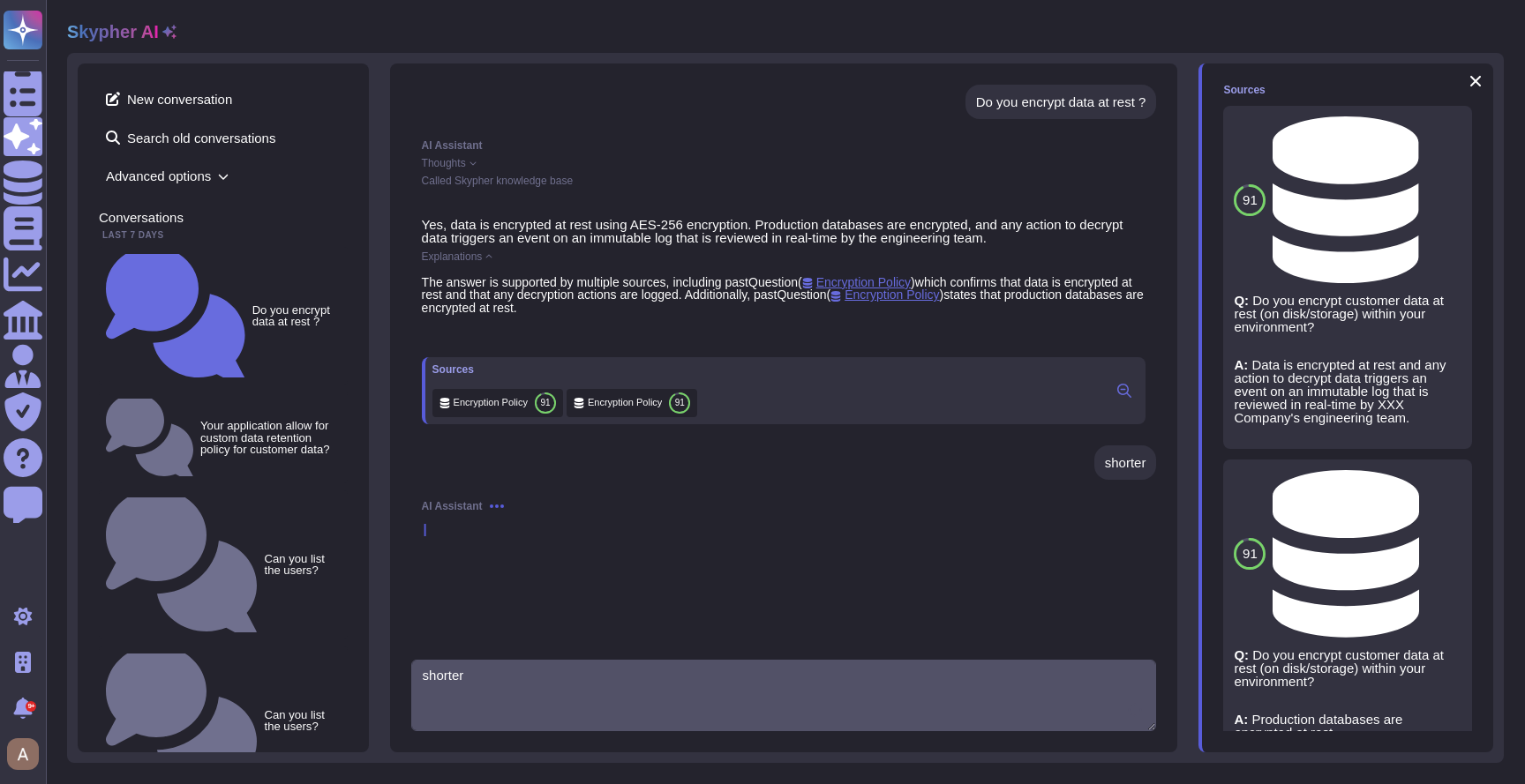
type textarea "shorter"
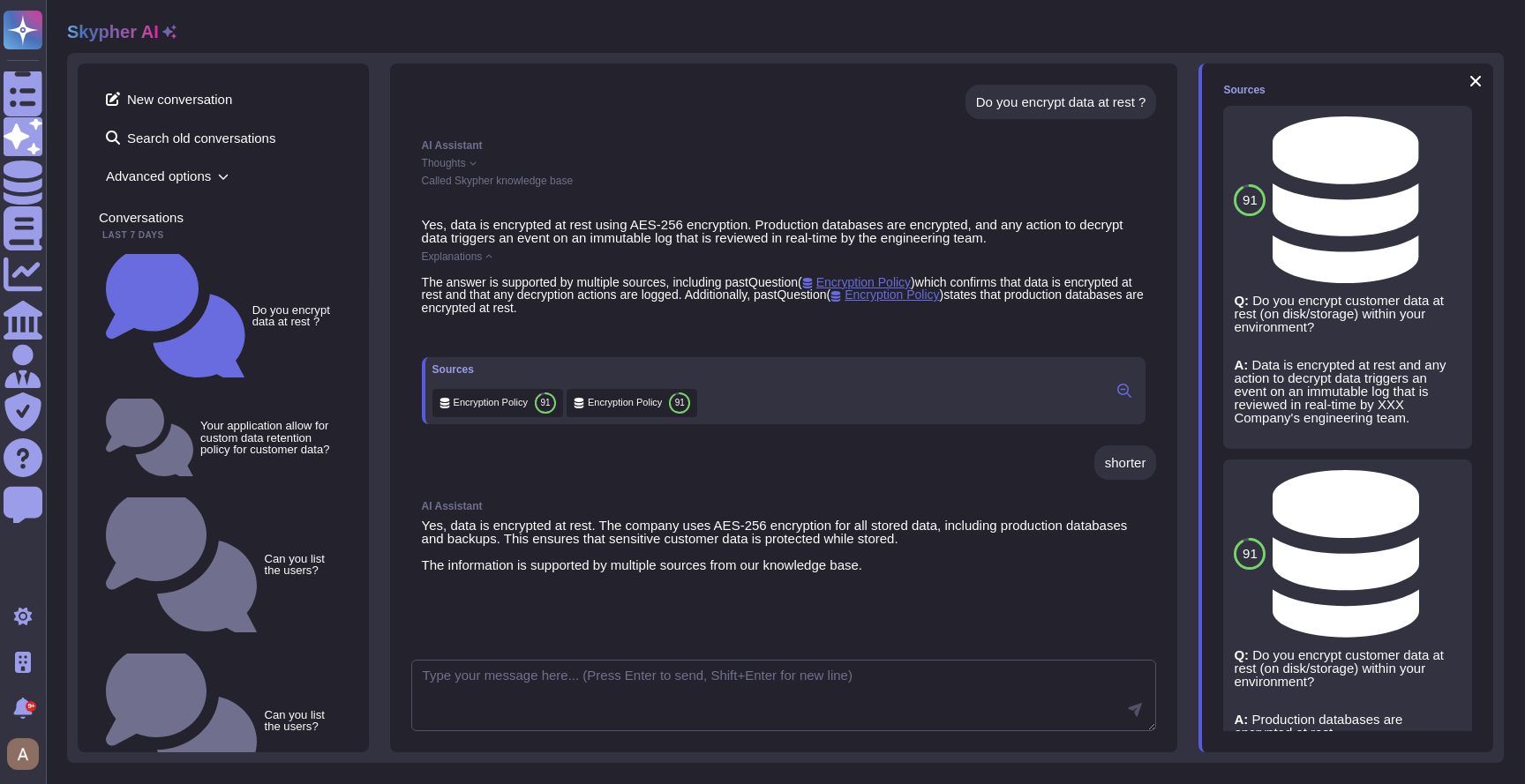
click at [754, 542] on p "Yes, data is encrypted at rest. The company uses AES-256 encryption for all sto…" at bounding box center [784, 532] width 725 height 27
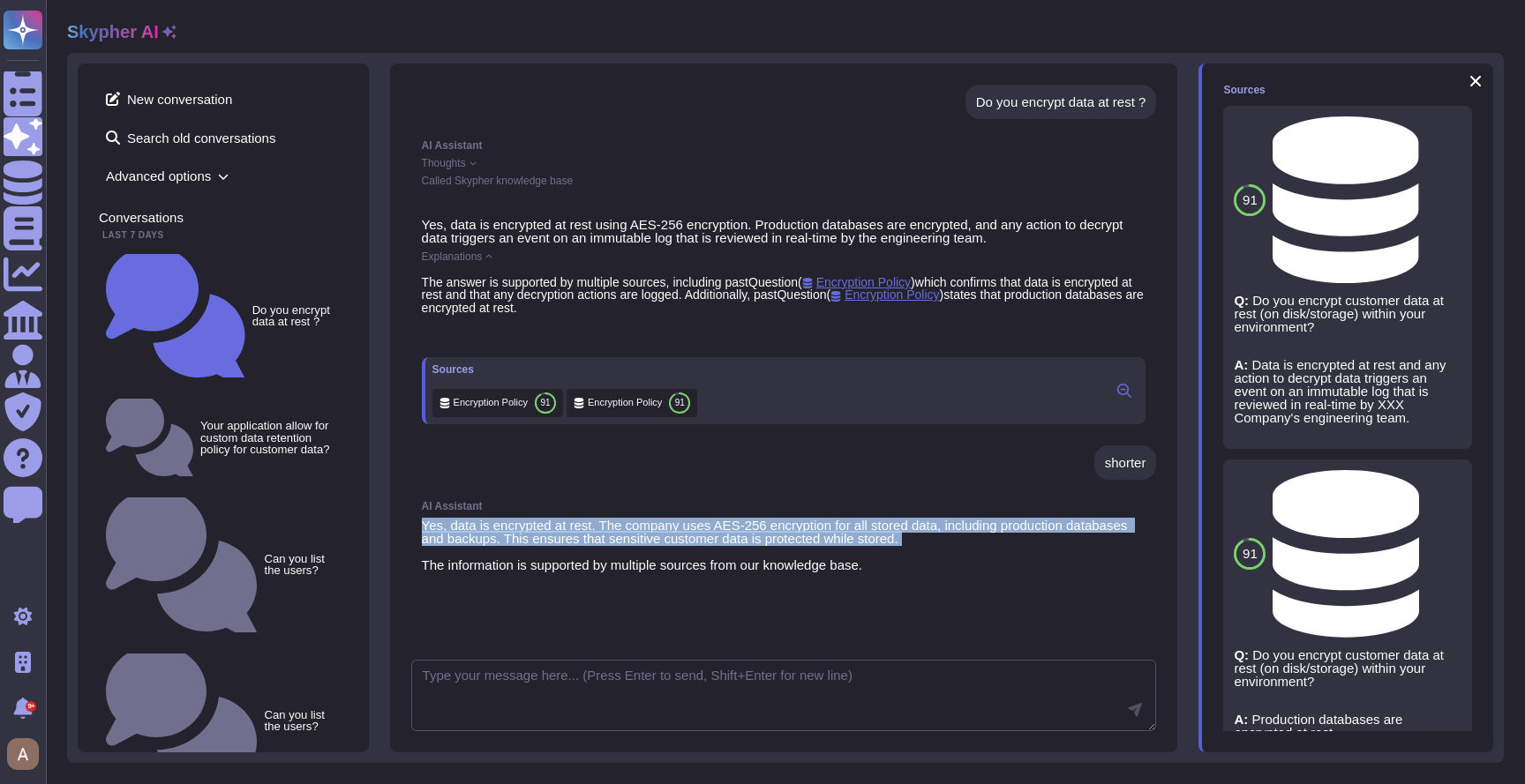
click at [754, 542] on p "Yes, data is encrypted at rest. The company uses AES-256 encryption for all sto…" at bounding box center [784, 532] width 725 height 27
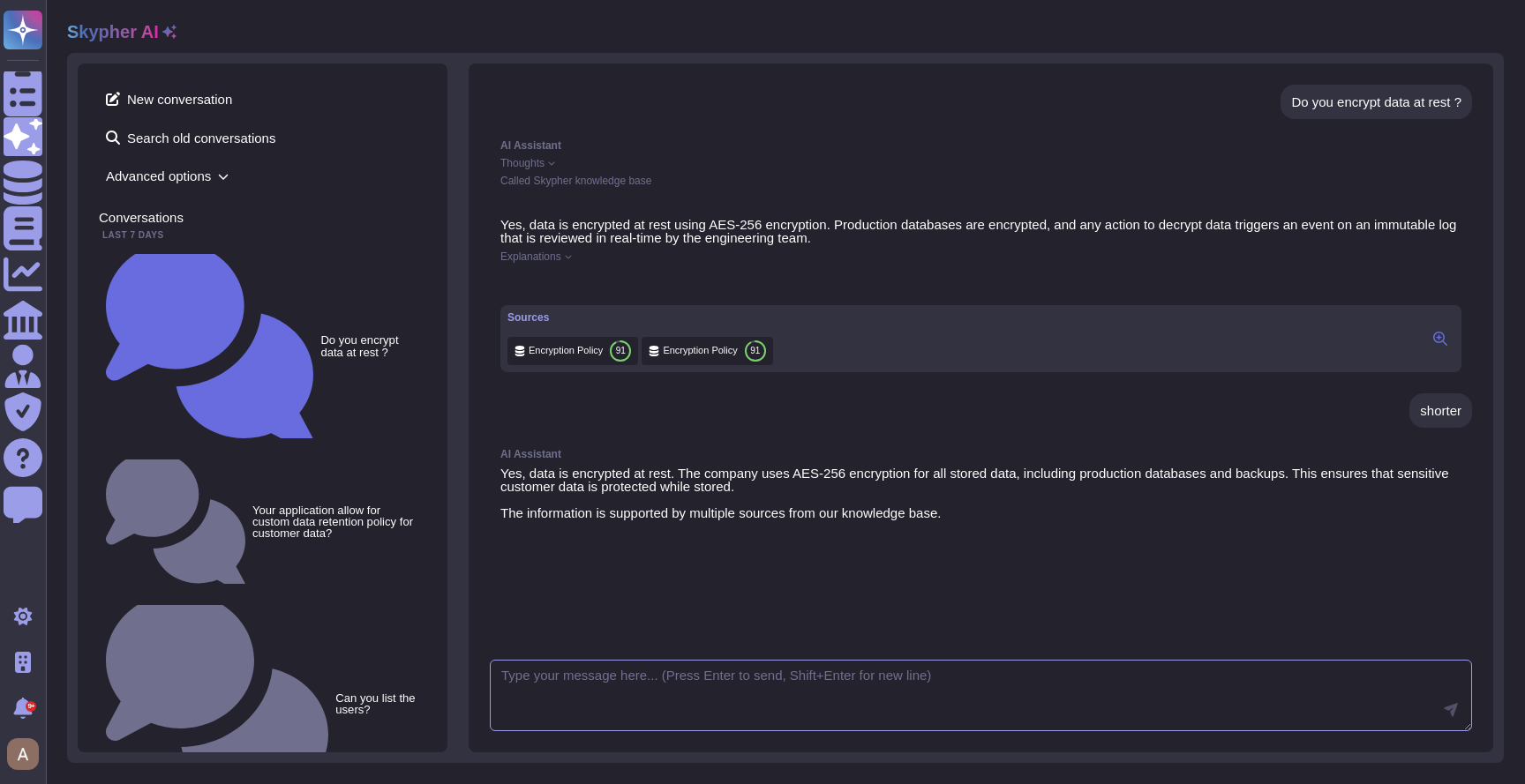
click at [649, 665] on textarea at bounding box center [981, 696] width 983 height 72
type textarea "shorter"
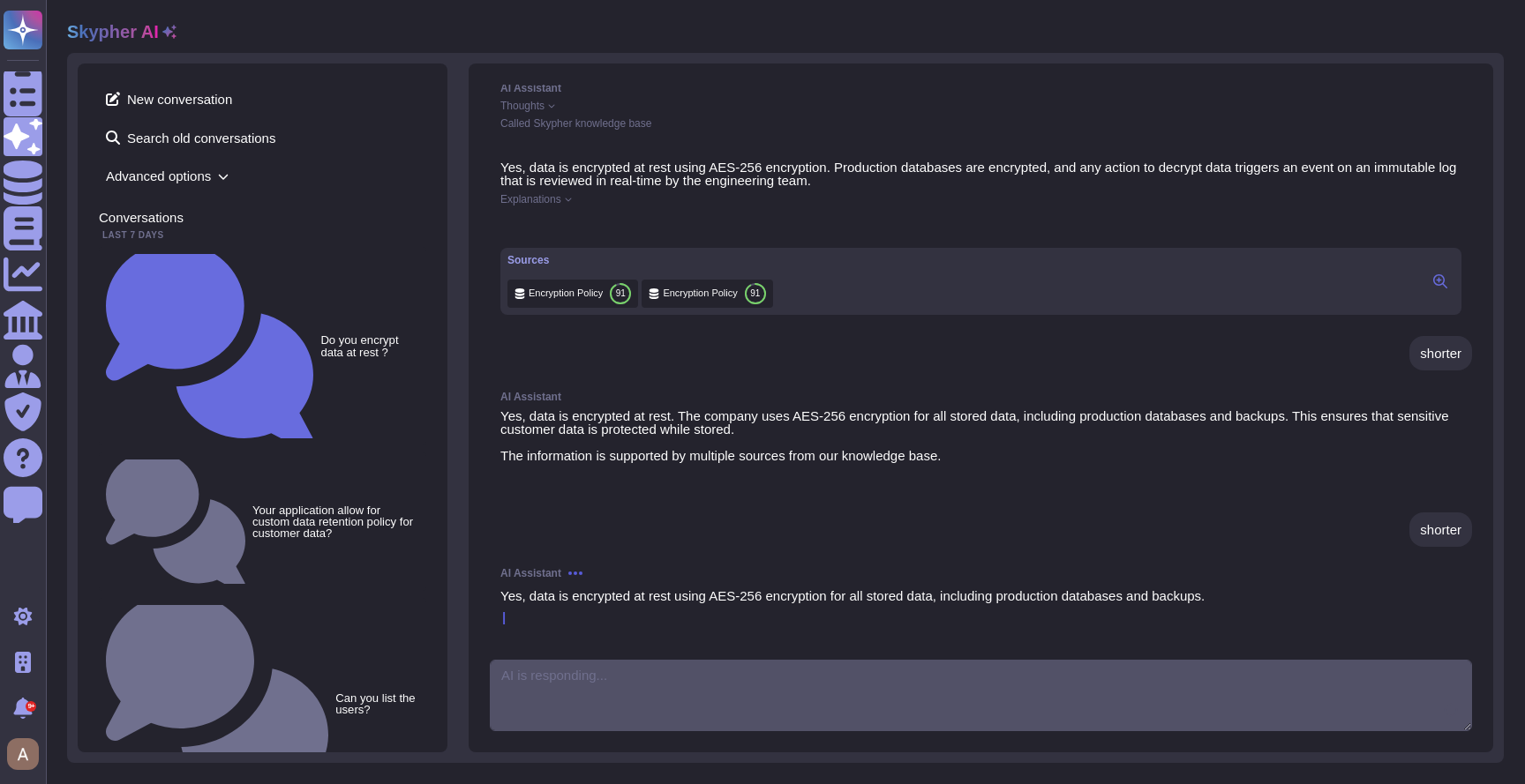
scroll to position [100, 0]
